Goal: Information Seeking & Learning: Learn about a topic

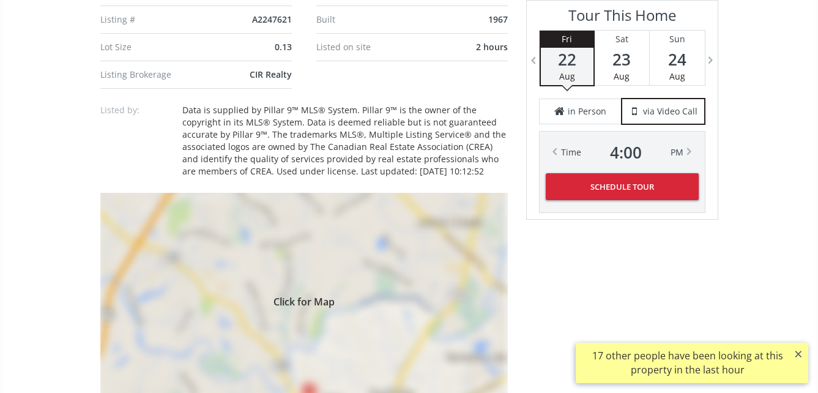
scroll to position [1162, 0]
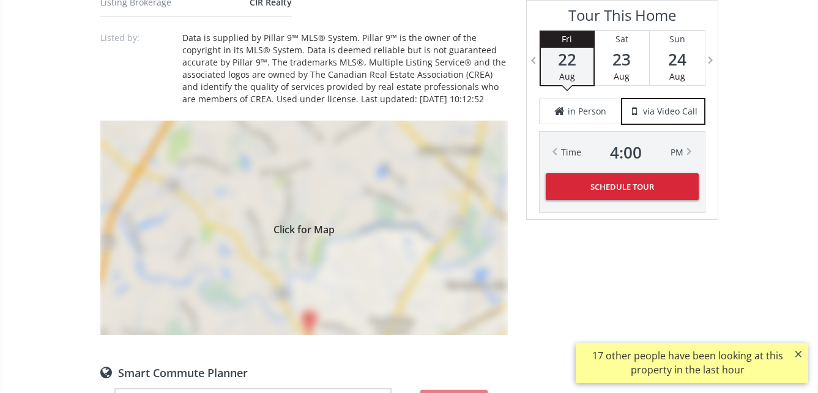
click at [298, 248] on div "Click for Map" at bounding box center [303, 228] width 407 height 214
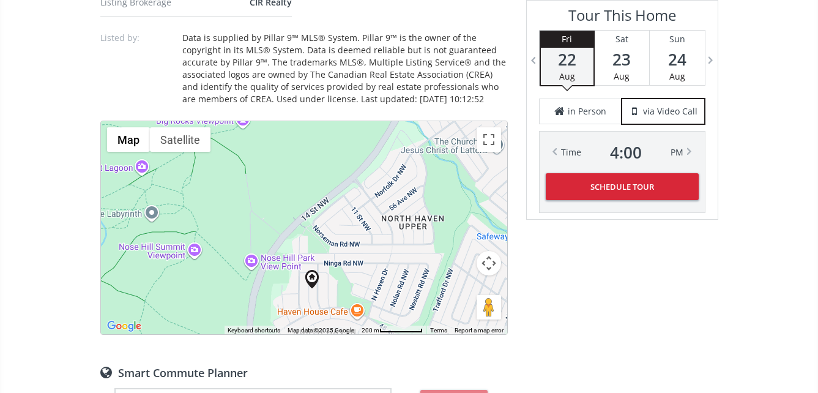
drag, startPoint x: 291, startPoint y: 273, endPoint x: 300, endPoint y: 335, distance: 62.5
click at [300, 335] on div "Neighborhood North Haven Type Homes (Single Family) Total Baths 2.5 1/2 Baths 1…" at bounding box center [303, 92] width 407 height 1481
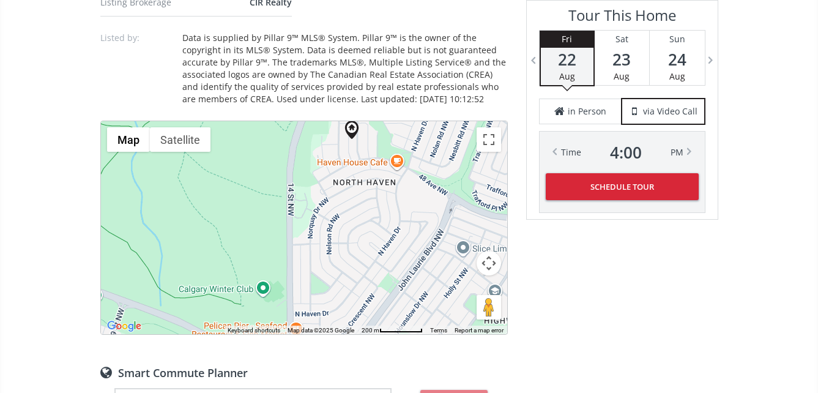
drag, startPoint x: 412, startPoint y: 199, endPoint x: 451, endPoint y: 51, distance: 153.1
click at [451, 51] on div "Neighborhood North Haven Type Homes (Single Family) Total Baths 2.5 1/2 Baths 1…" at bounding box center [303, 92] width 407 height 1481
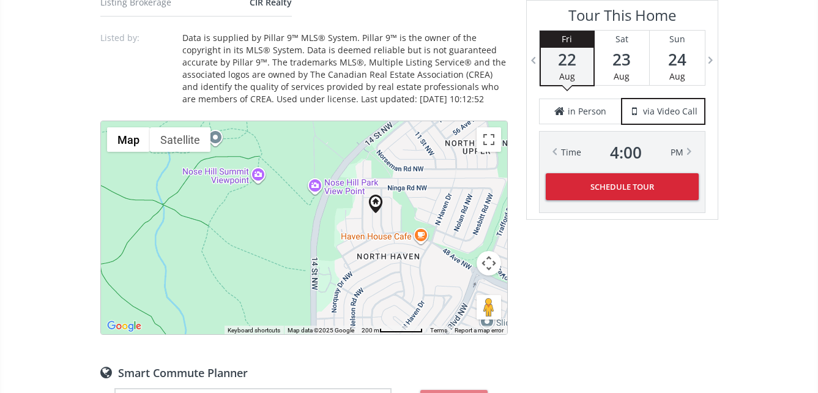
drag, startPoint x: 312, startPoint y: 264, endPoint x: 336, endPoint y: 336, distance: 76.8
click at [336, 336] on div "Neighborhood North Haven Type Homes (Single Family) Total Baths 2.5 1/2 Baths 1…" at bounding box center [303, 92] width 407 height 1481
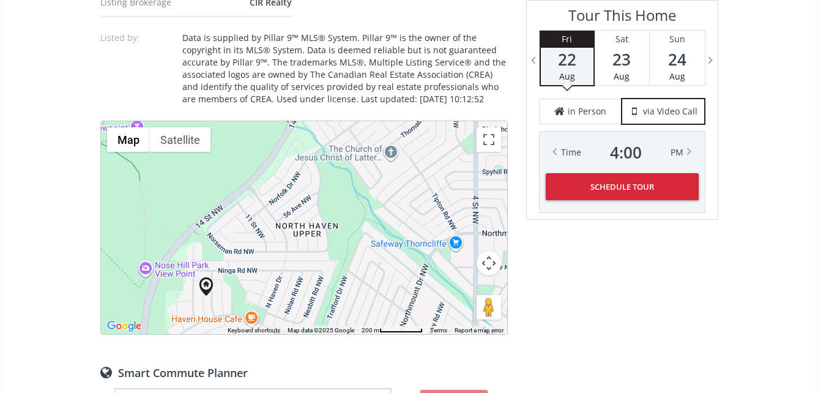
drag, startPoint x: 429, startPoint y: 203, endPoint x: 257, endPoint y: 286, distance: 190.7
click at [257, 286] on div at bounding box center [304, 227] width 406 height 213
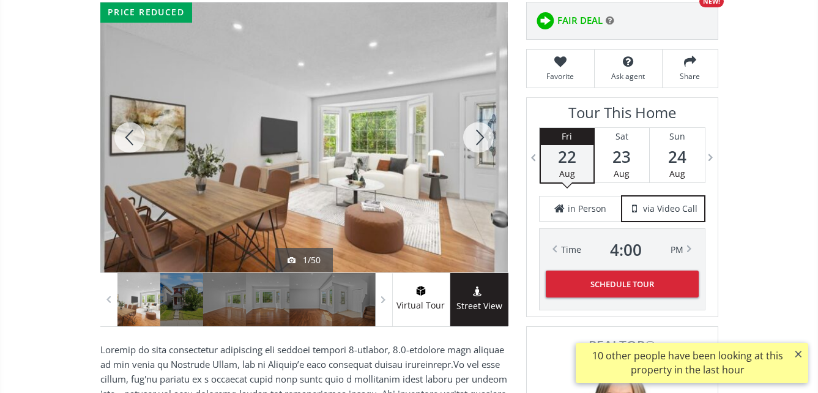
scroll to position [184, 0]
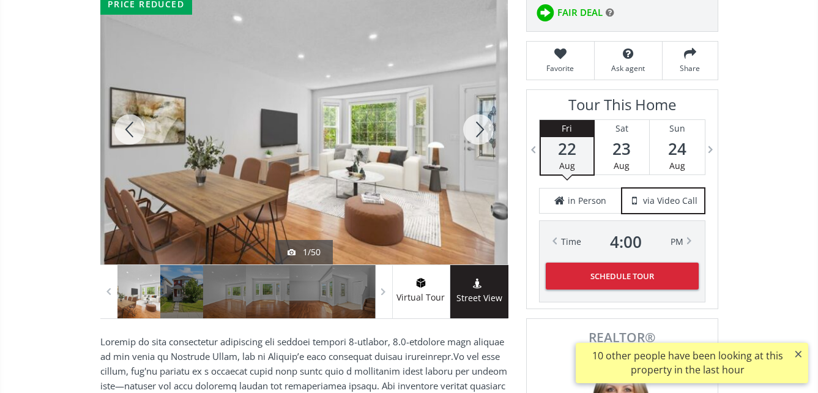
click at [317, 116] on div at bounding box center [303, 129] width 407 height 270
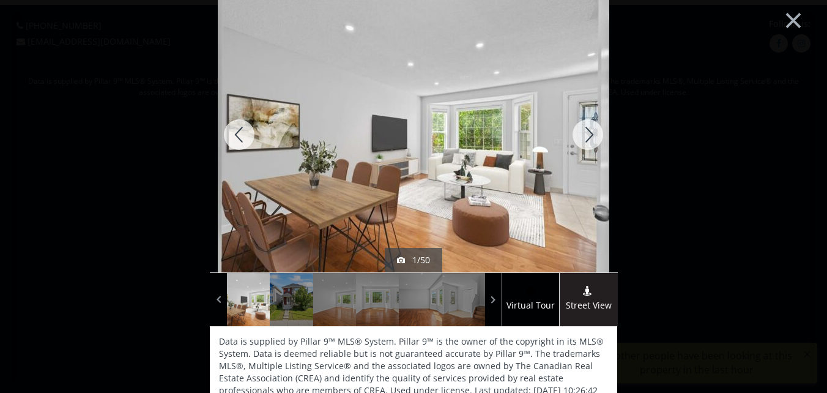
click at [587, 133] on div at bounding box center [587, 134] width 59 height 275
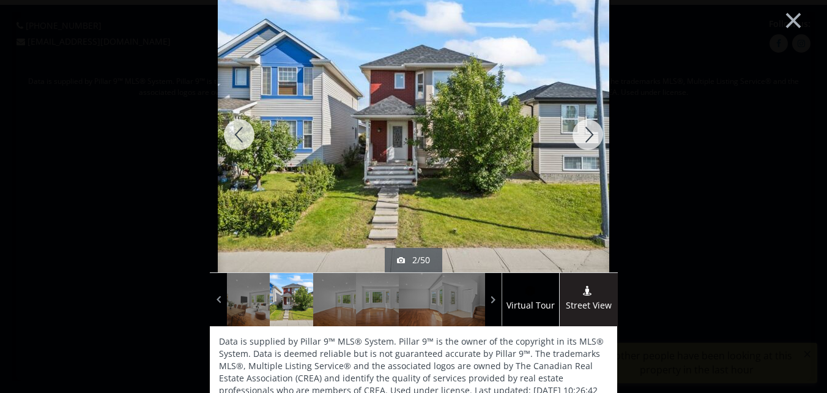
click at [590, 135] on div at bounding box center [587, 134] width 59 height 275
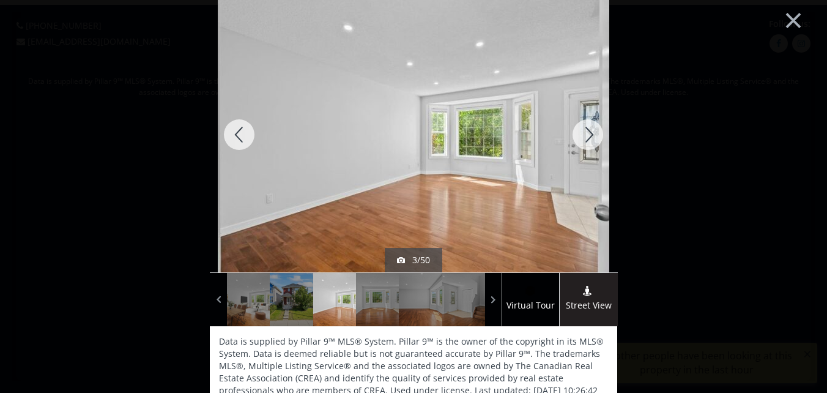
click at [590, 135] on div at bounding box center [587, 134] width 59 height 275
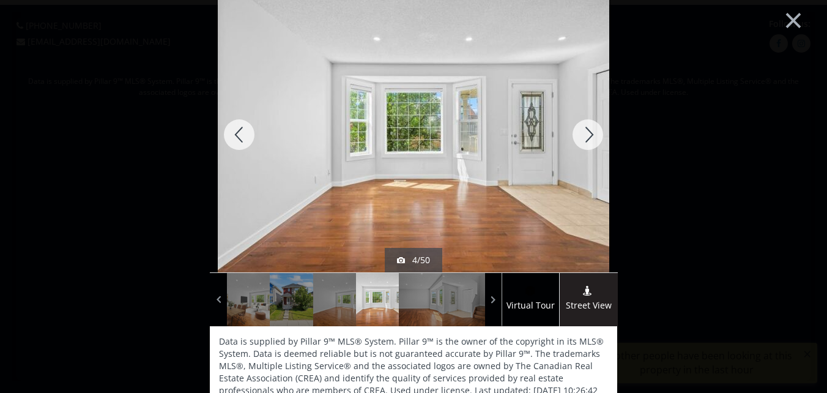
click at [591, 134] on div at bounding box center [587, 134] width 59 height 275
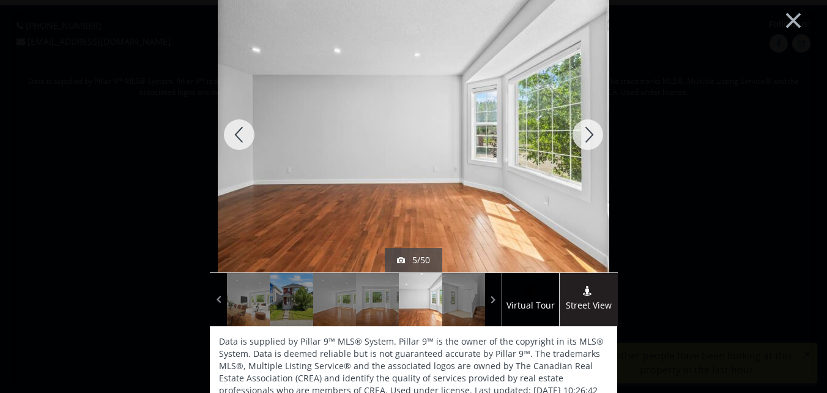
click at [593, 133] on div at bounding box center [587, 134] width 59 height 275
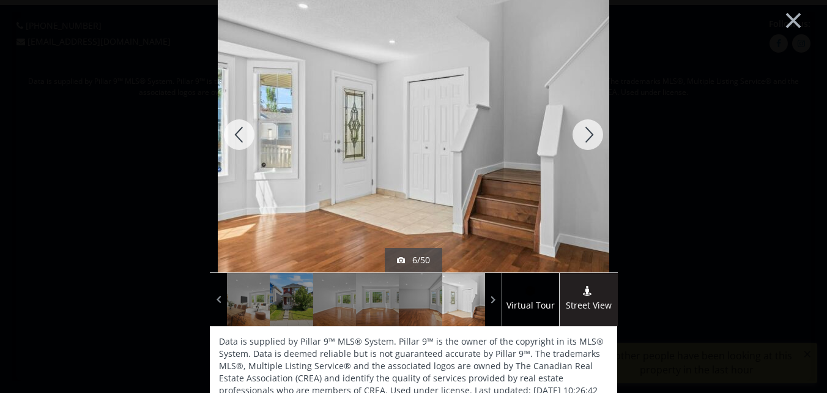
click at [593, 133] on div at bounding box center [587, 134] width 59 height 275
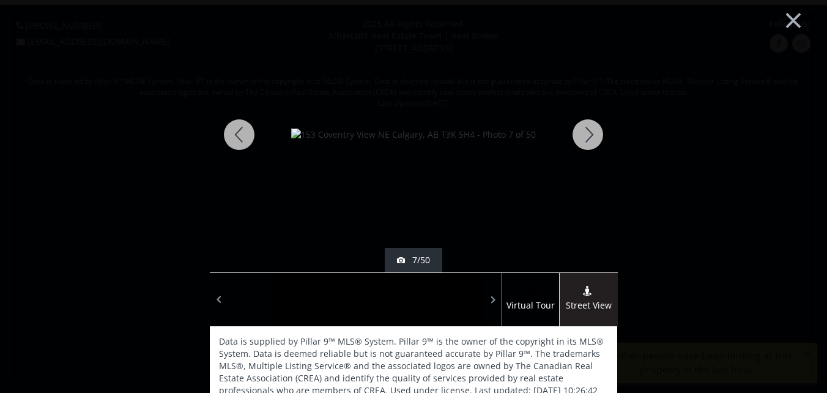
click at [594, 133] on div at bounding box center [587, 134] width 59 height 275
click at [581, 128] on div at bounding box center [587, 134] width 59 height 275
click at [582, 128] on div at bounding box center [587, 134] width 59 height 275
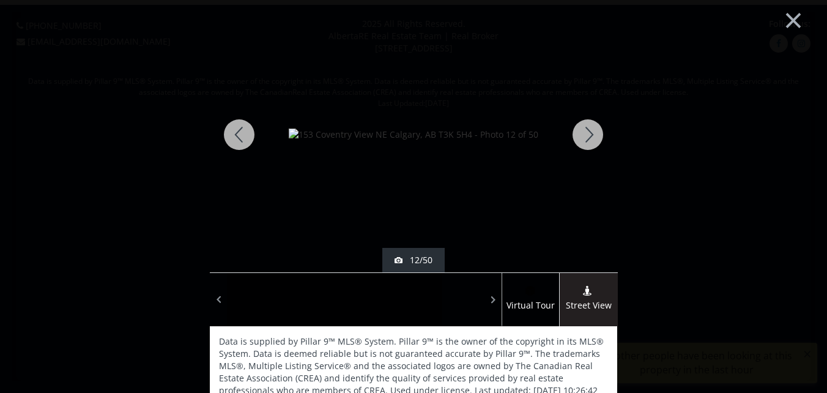
click at [582, 128] on div at bounding box center [587, 134] width 59 height 275
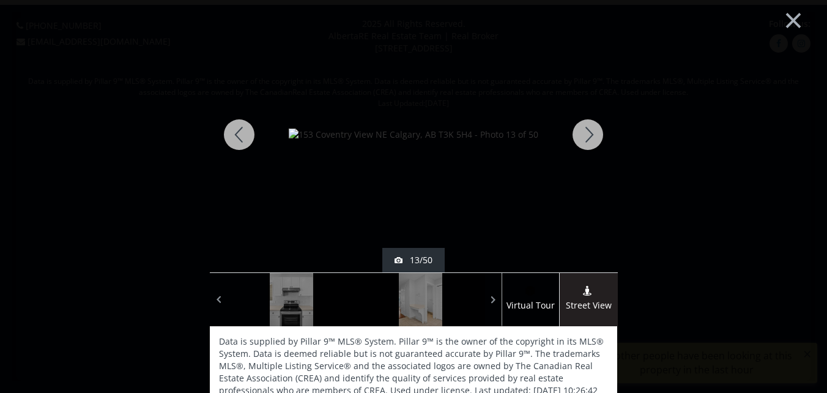
click at [583, 128] on div at bounding box center [587, 134] width 59 height 275
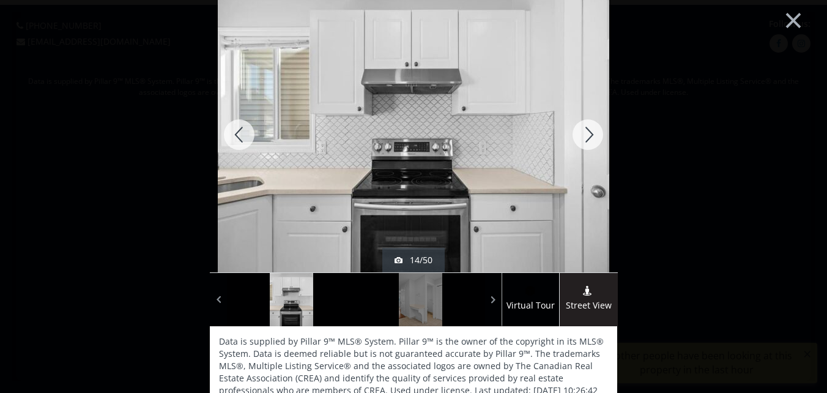
click at [583, 128] on div at bounding box center [587, 134] width 59 height 275
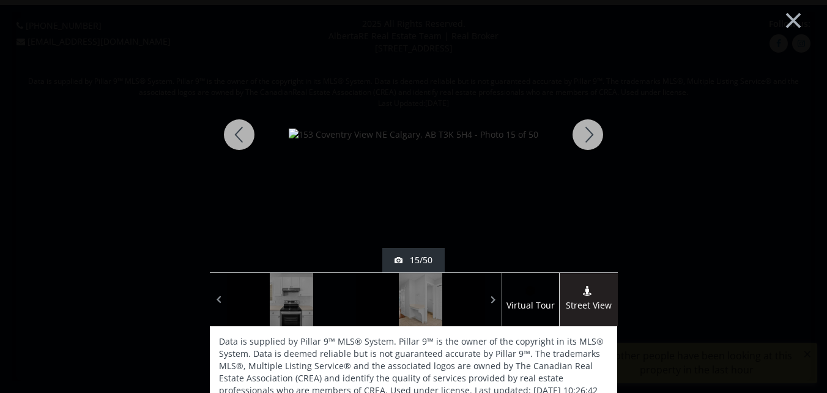
click at [583, 128] on div at bounding box center [587, 134] width 59 height 275
click at [584, 128] on div at bounding box center [587, 134] width 59 height 275
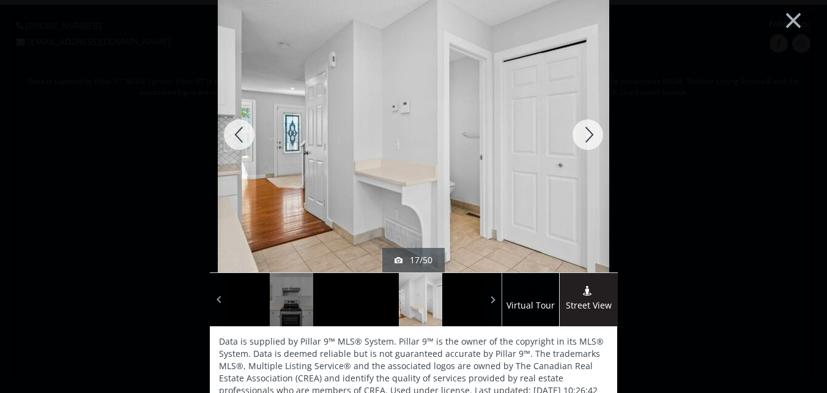
click at [584, 128] on div at bounding box center [587, 134] width 59 height 275
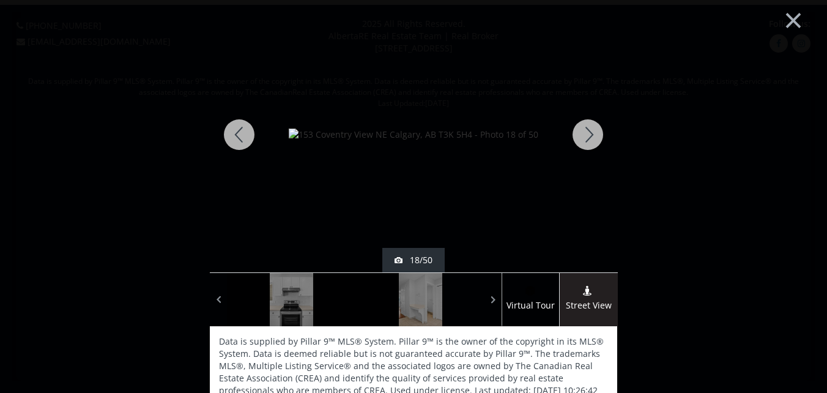
click at [585, 128] on div at bounding box center [587, 134] width 59 height 275
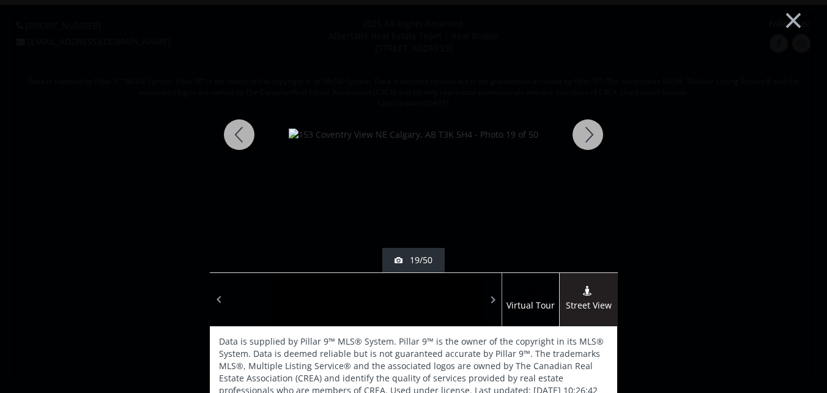
click at [585, 128] on div at bounding box center [587, 134] width 59 height 275
click at [586, 129] on div at bounding box center [587, 134] width 59 height 275
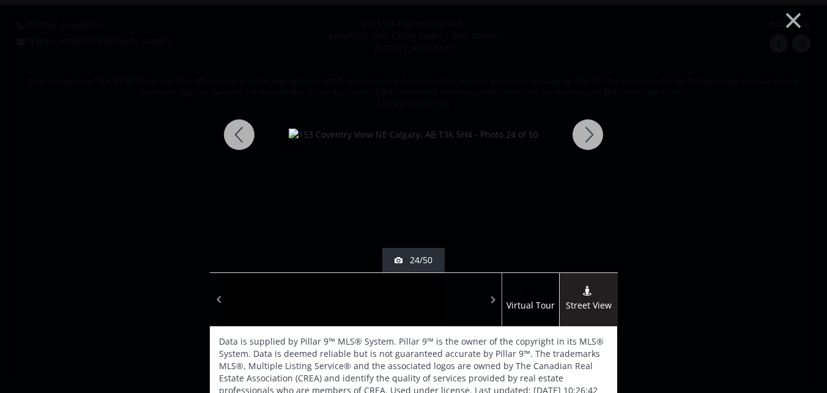
click at [587, 130] on div at bounding box center [587, 134] width 59 height 275
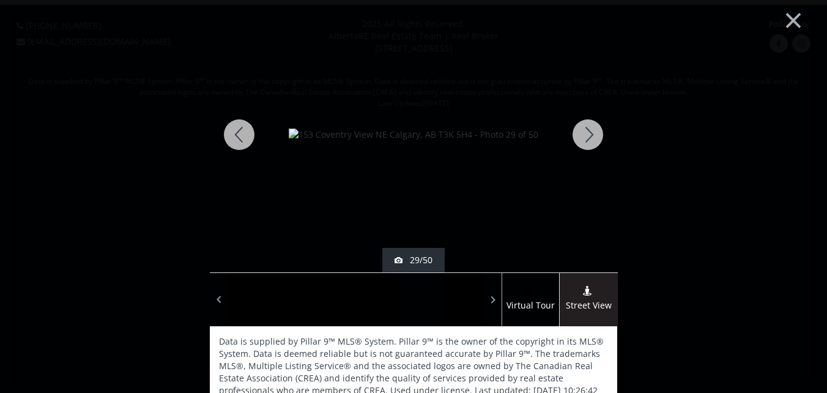
click at [587, 130] on div at bounding box center [587, 134] width 59 height 275
click at [588, 130] on div at bounding box center [587, 134] width 59 height 275
click at [588, 132] on div at bounding box center [587, 134] width 59 height 275
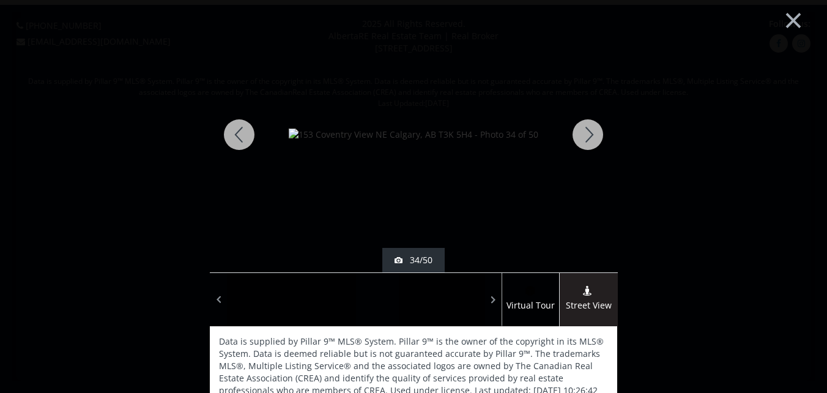
click at [588, 132] on div at bounding box center [587, 134] width 59 height 275
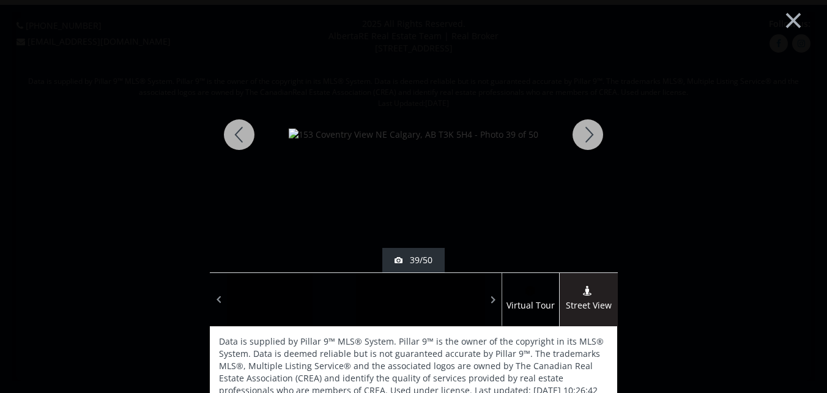
click at [237, 135] on div at bounding box center [239, 134] width 59 height 275
click at [583, 131] on div at bounding box center [587, 134] width 59 height 275
click at [585, 133] on div at bounding box center [587, 134] width 59 height 275
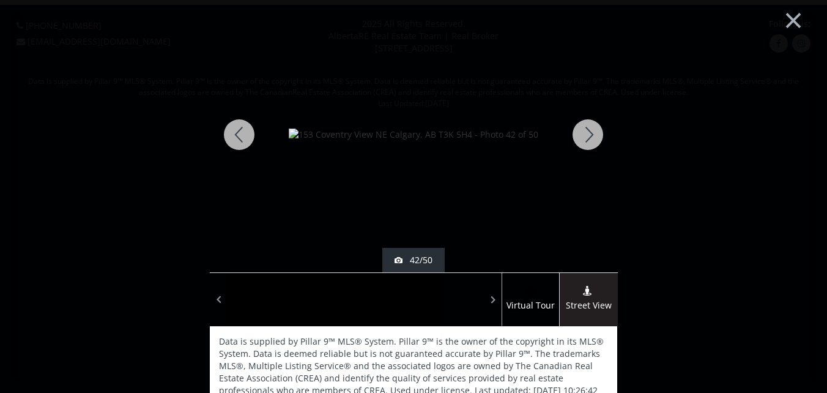
click at [584, 134] on div at bounding box center [587, 134] width 59 height 275
click at [582, 134] on div at bounding box center [587, 134] width 59 height 275
click at [581, 132] on div at bounding box center [587, 134] width 59 height 275
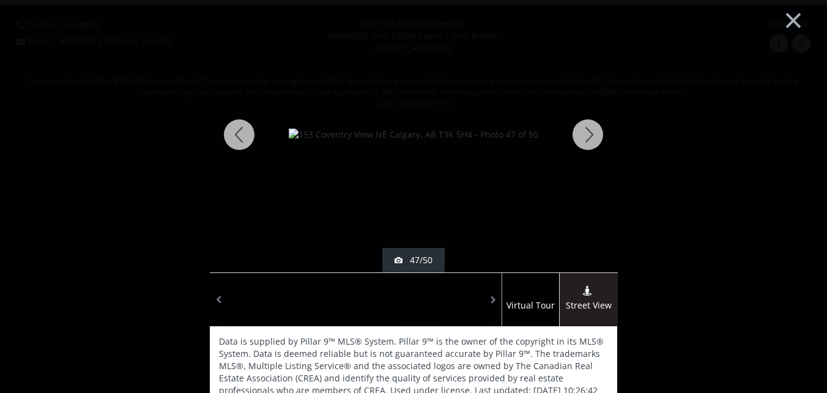
click at [581, 132] on div at bounding box center [587, 134] width 59 height 275
click at [587, 134] on div at bounding box center [587, 134] width 59 height 275
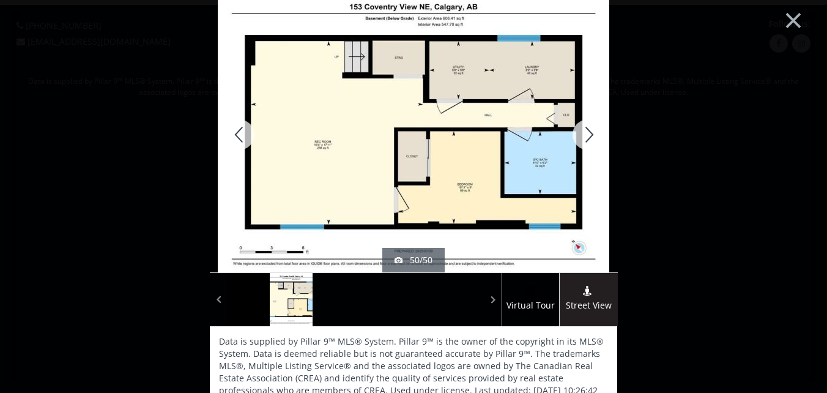
click at [584, 133] on div at bounding box center [587, 134] width 59 height 275
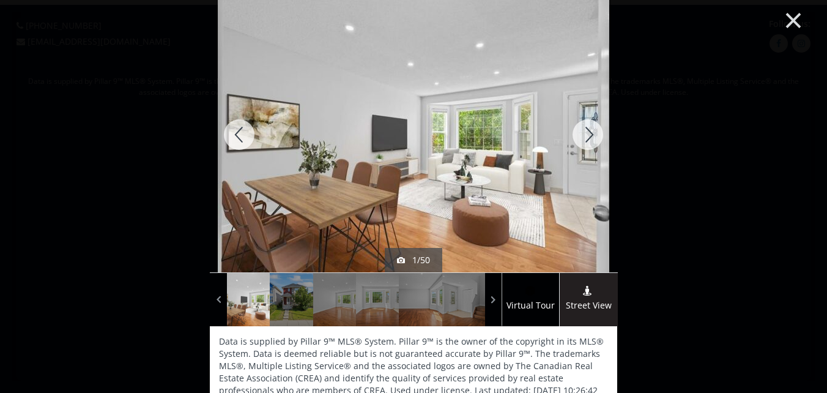
click at [782, 15] on button "×" at bounding box center [793, 19] width 67 height 50
